Goal: Check status: Check status

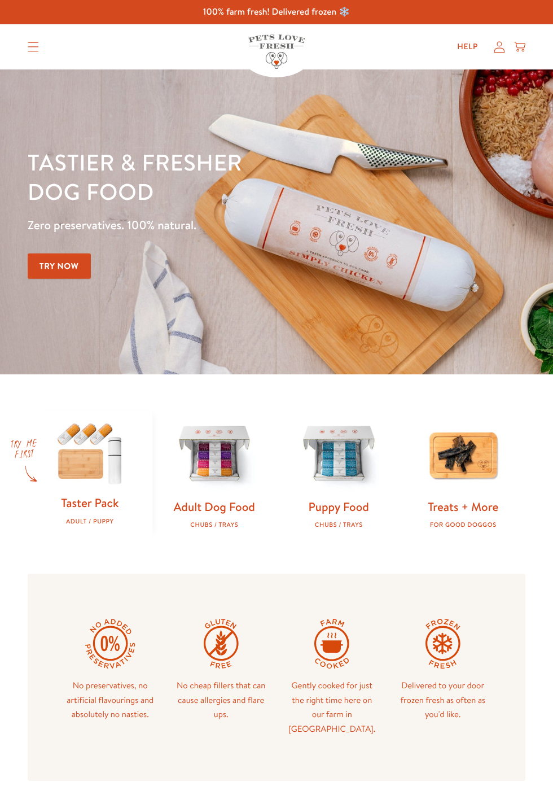
click at [507, 62] on div "Shop All About Reviews Expert Advice My account Shop All About Reviews Expert A…" at bounding box center [277, 46] width 498 height 45
click at [502, 49] on icon at bounding box center [499, 47] width 11 height 12
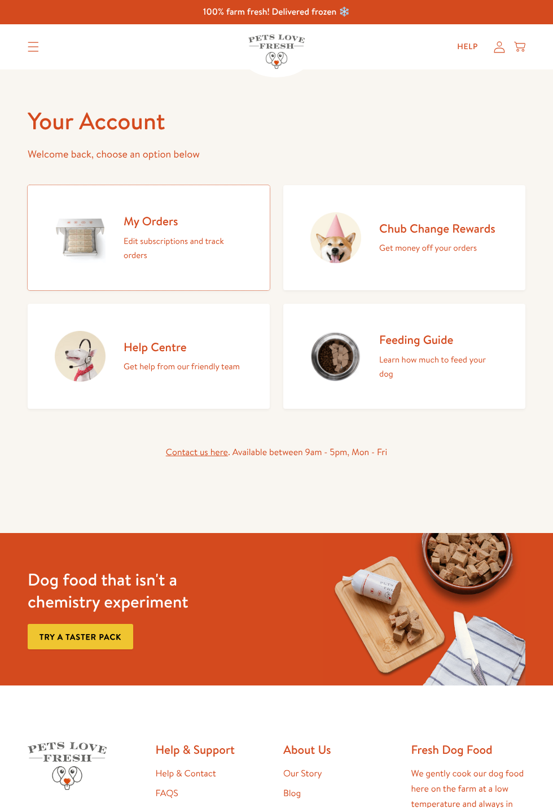
click at [195, 240] on p "Edit subscriptions and track orders" at bounding box center [183, 248] width 119 height 29
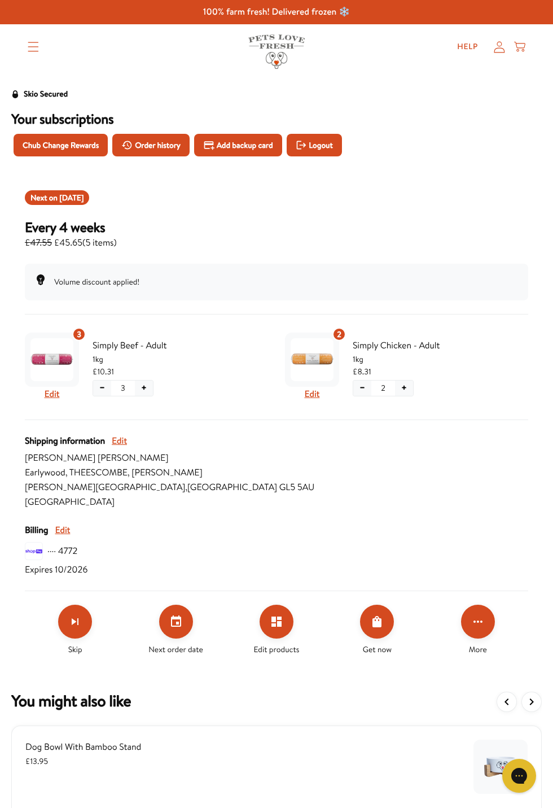
click at [154, 148] on span "Order history" at bounding box center [158, 145] width 46 height 12
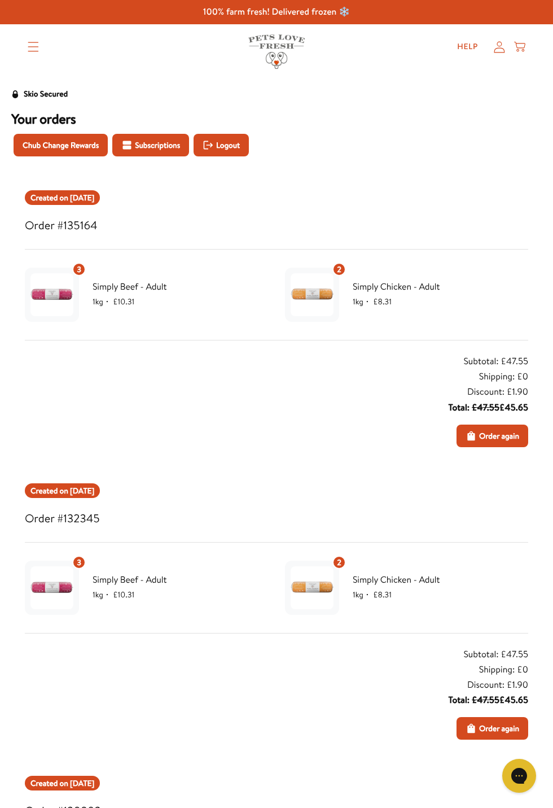
click at [90, 199] on span "Created on Oct 11, 2025" at bounding box center [62, 197] width 64 height 12
click at [72, 234] on h3 "Order #135164" at bounding box center [277, 225] width 504 height 19
click at [508, 366] on div "Subtotal: £47.55" at bounding box center [495, 361] width 65 height 15
click at [500, 52] on icon at bounding box center [500, 46] width 11 height 11
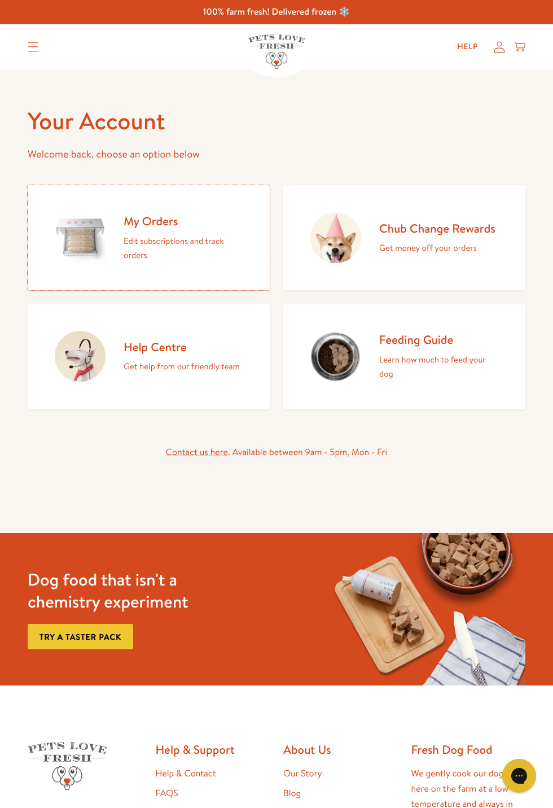
click at [178, 239] on p "Edit subscriptions and track orders" at bounding box center [183, 248] width 119 height 29
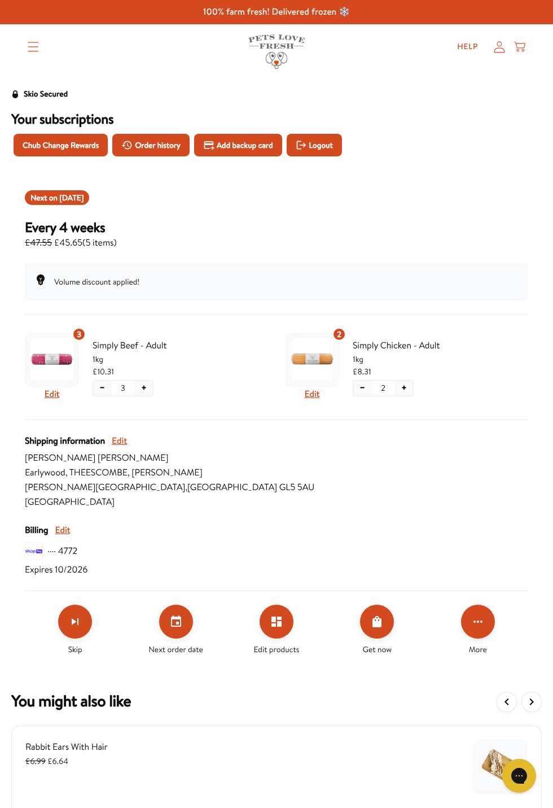
click at [479, 628] on button "Click for more options" at bounding box center [478, 622] width 34 height 34
click at [537, 503] on div at bounding box center [276, 404] width 553 height 808
click at [155, 148] on span "Order history" at bounding box center [158, 145] width 46 height 12
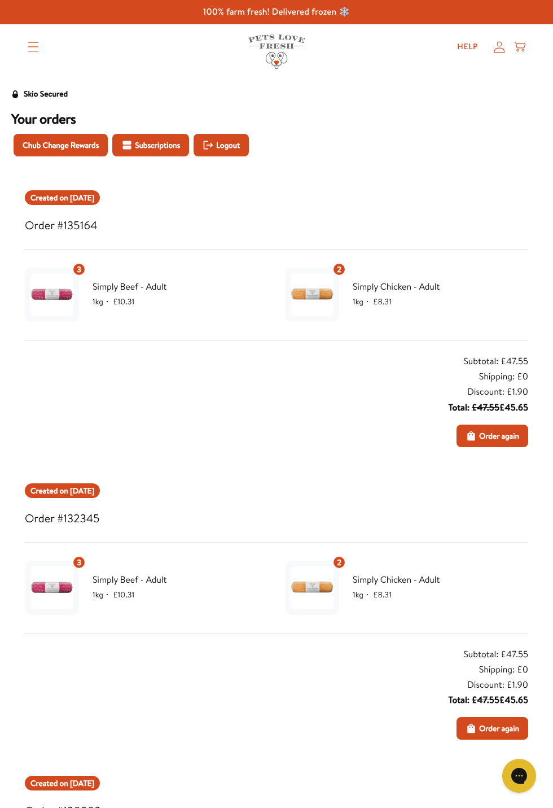
click at [358, 723] on div "Subtotal: £47.55 Shipping: £0 Discount: £1.90 Total: £47.55 £45.65 Order again" at bounding box center [383, 693] width 292 height 93
